Goal: Information Seeking & Learning: Learn about a topic

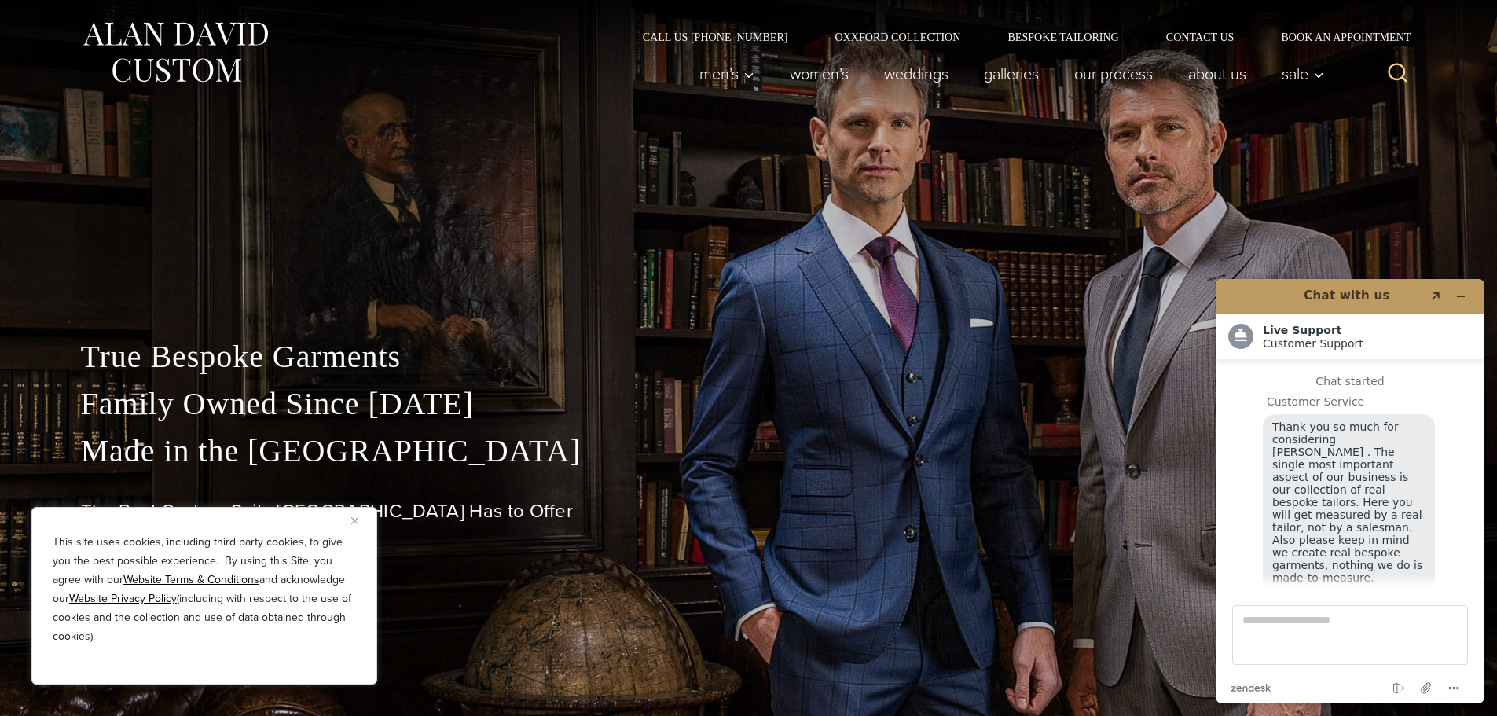
scroll to position [20, 0]
click at [982, 347] on p "True Bespoke Garments Family Owned Since [DATE] Made in [GEOGRAPHIC_DATA]" at bounding box center [749, 403] width 1336 height 141
click at [358, 521] on img "Close" at bounding box center [354, 520] width 7 height 7
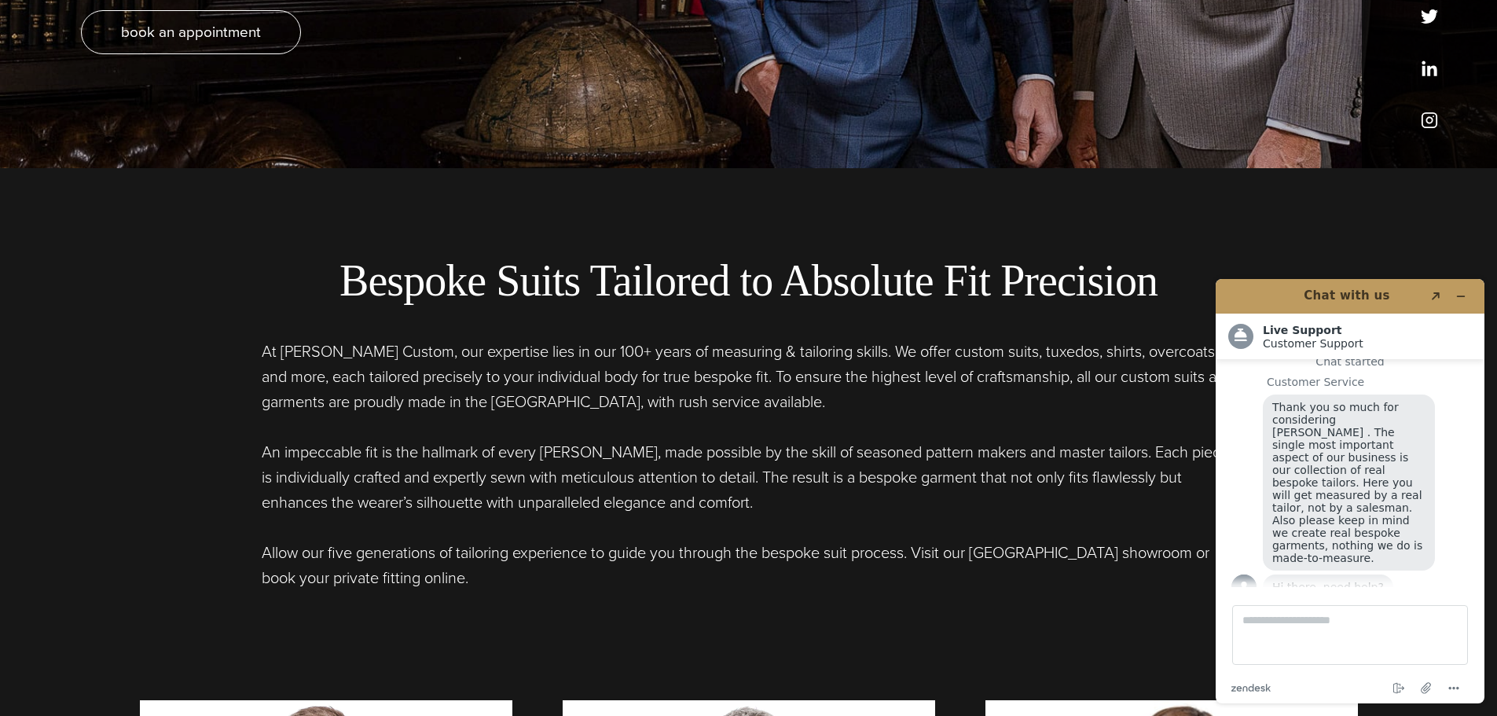
scroll to position [707, 0]
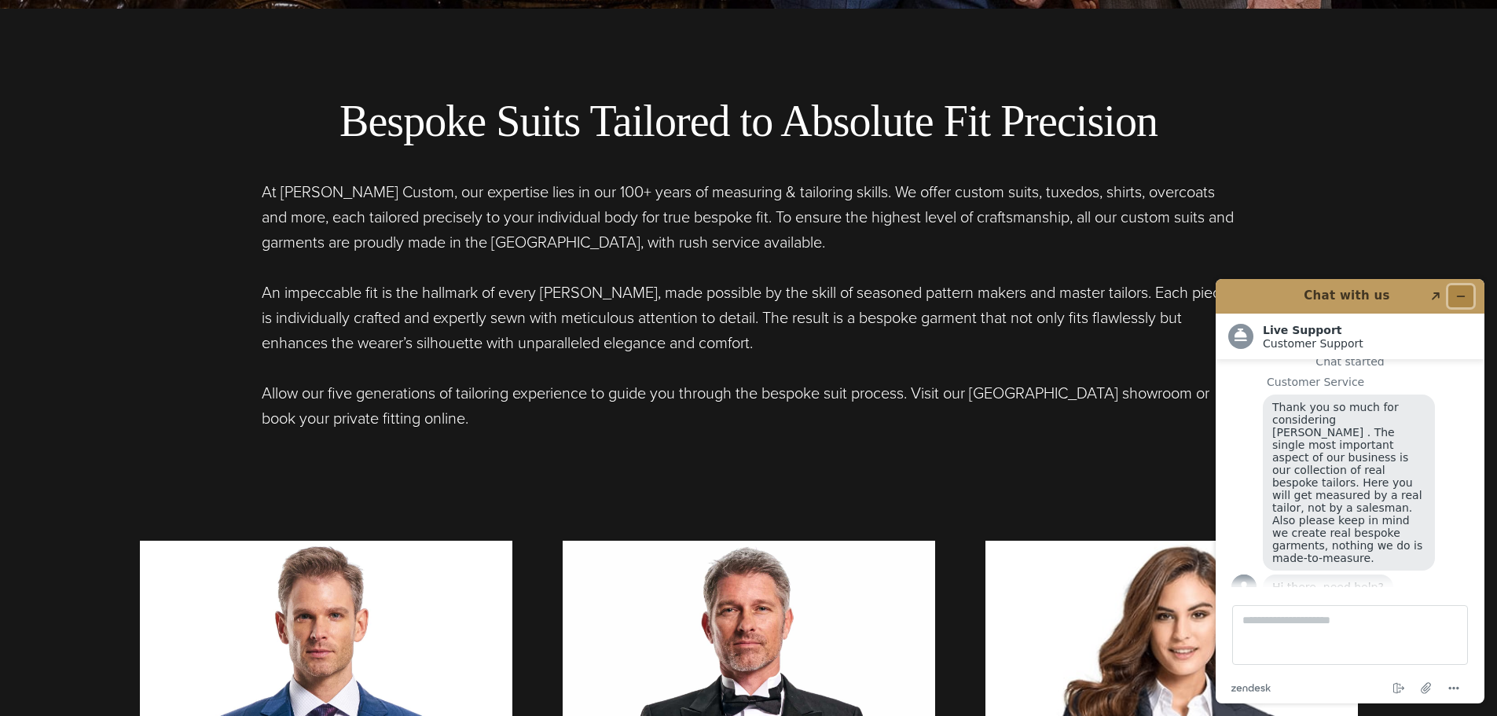
drag, startPoint x: 1461, startPoint y: 298, endPoint x: 1449, endPoint y: 298, distance: 11.8
click at [1449, 298] on button "Minimize widget" at bounding box center [1460, 296] width 25 height 22
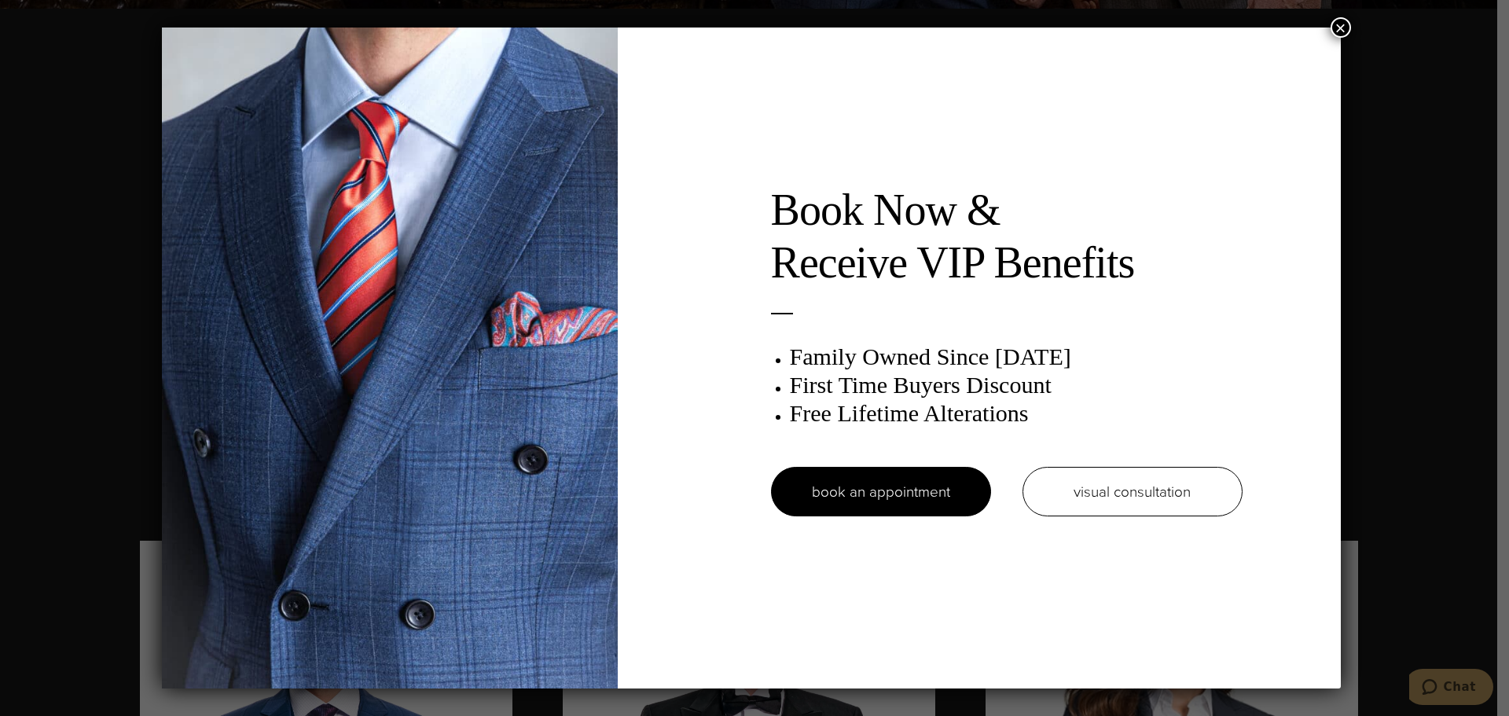
click at [1345, 24] on button "×" at bounding box center [1340, 27] width 20 height 20
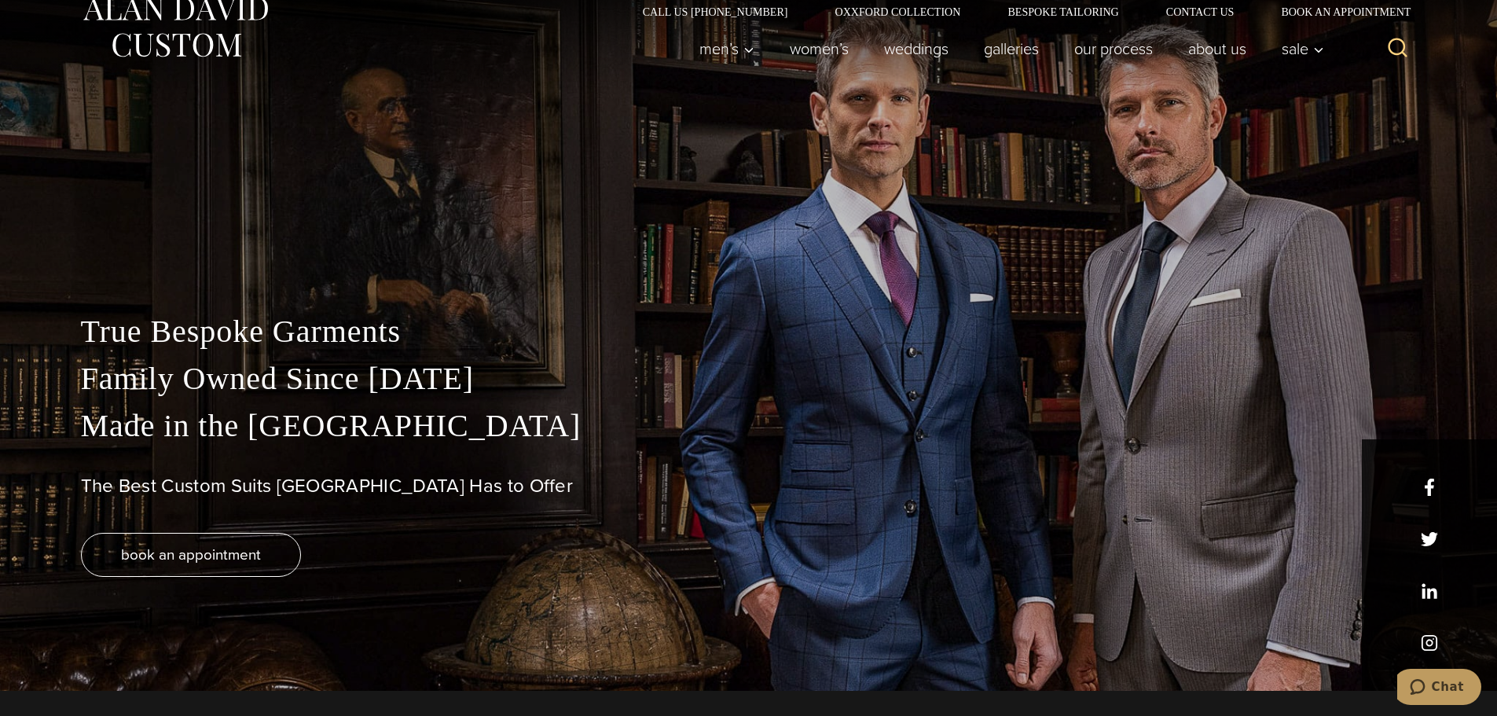
scroll to position [0, 0]
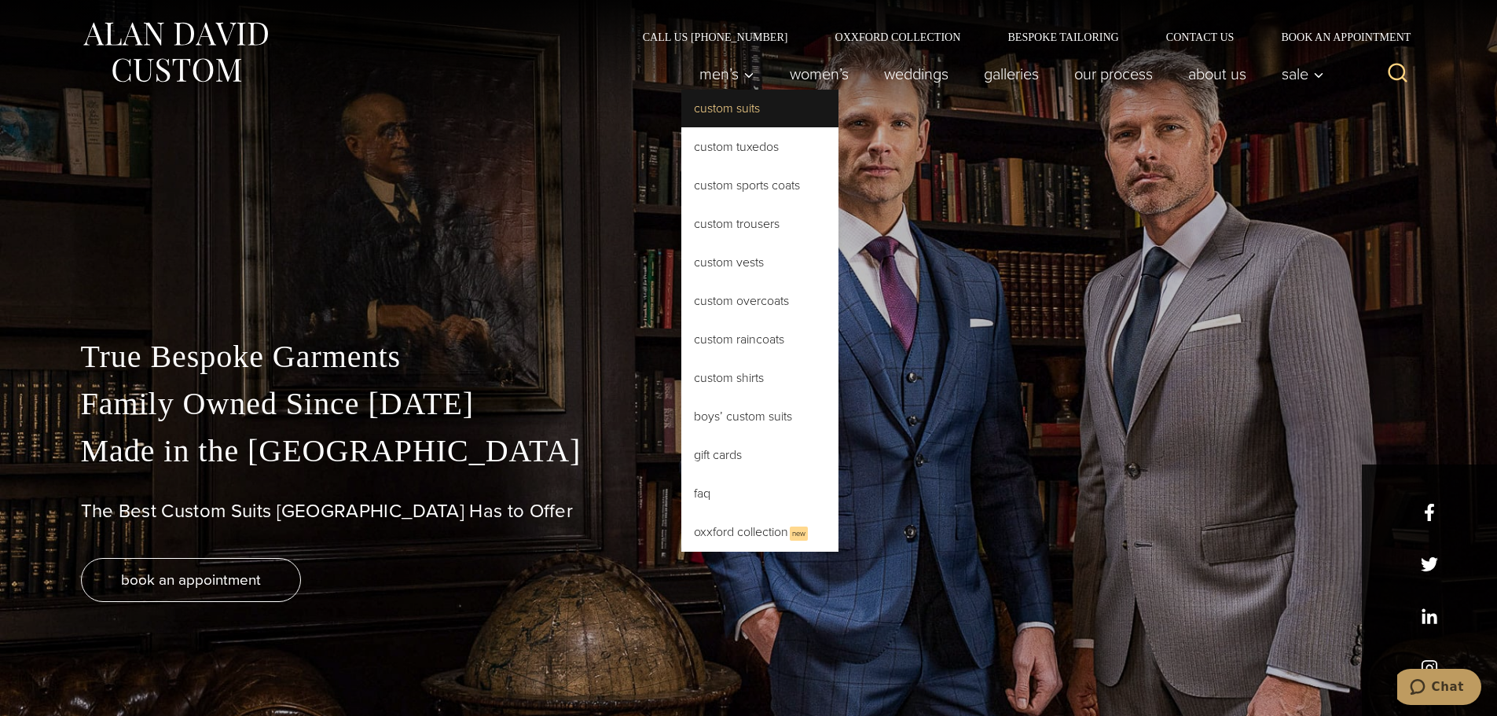
click at [713, 102] on link "Custom Suits" at bounding box center [759, 109] width 157 height 38
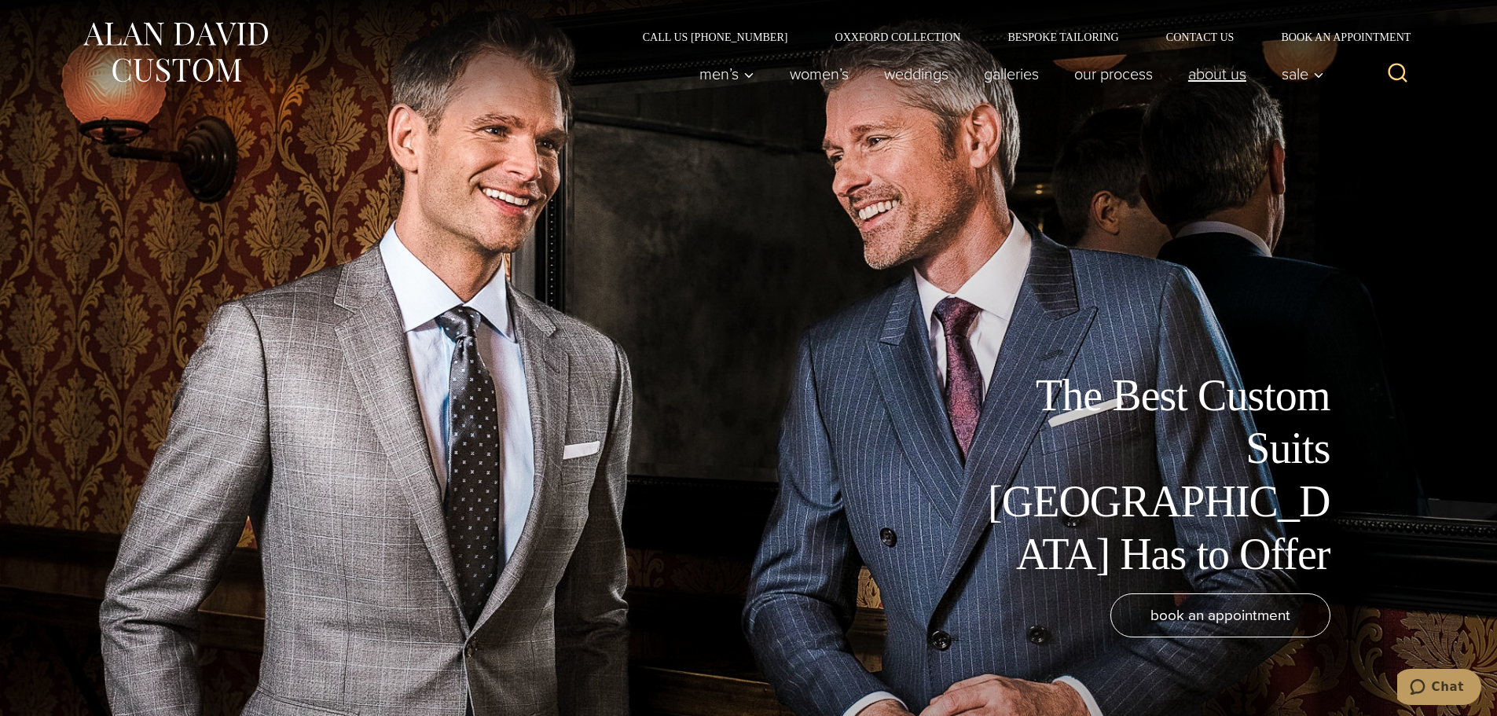
click at [1203, 72] on link "About Us" at bounding box center [1217, 73] width 94 height 31
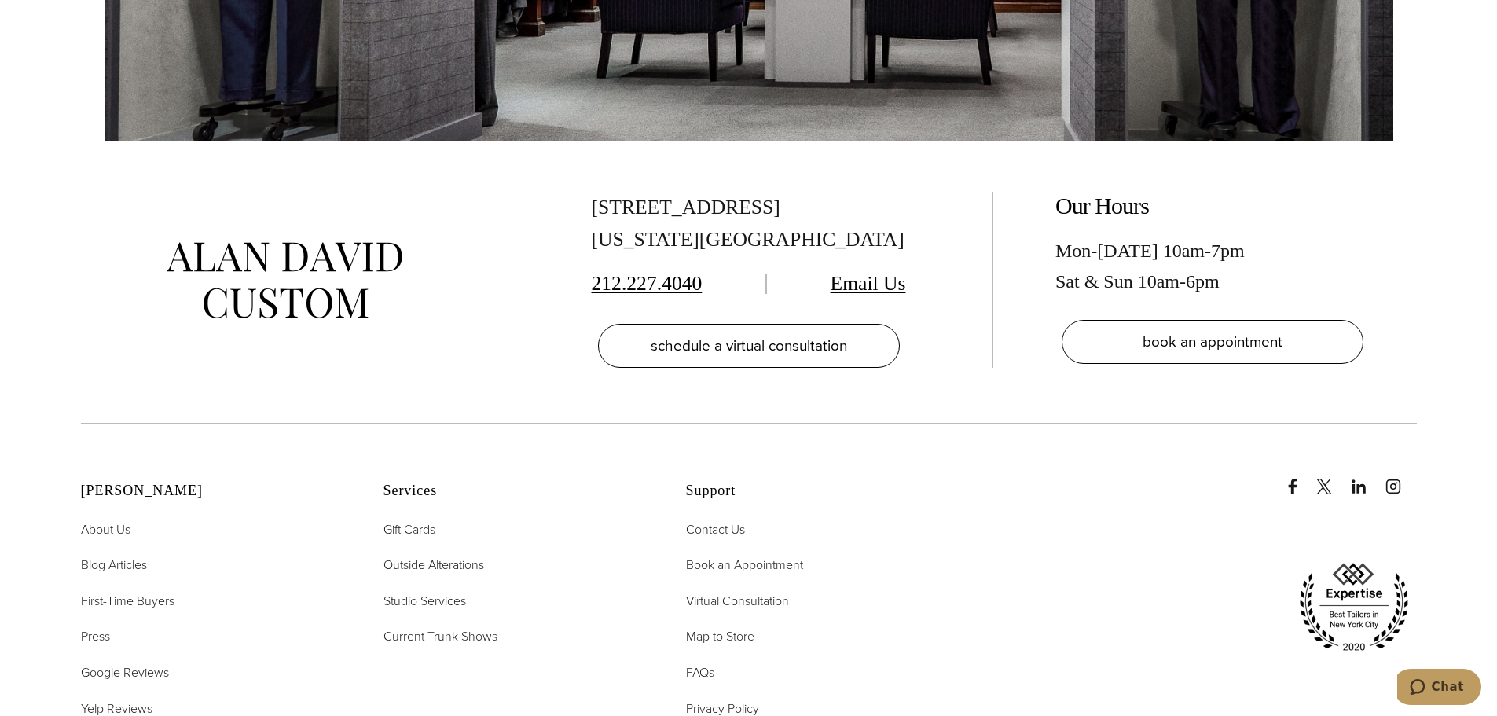
scroll to position [6994, 0]
